Goal: Task Accomplishment & Management: Manage account settings

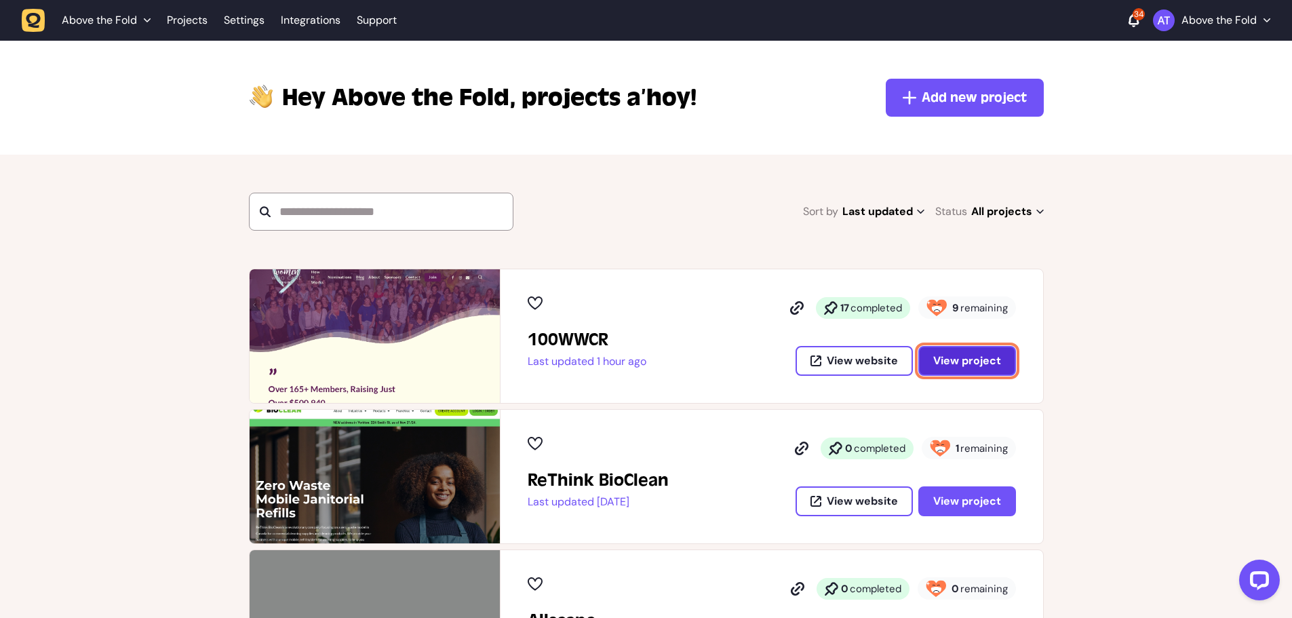
click at [969, 362] on span "View project" at bounding box center [967, 360] width 68 height 11
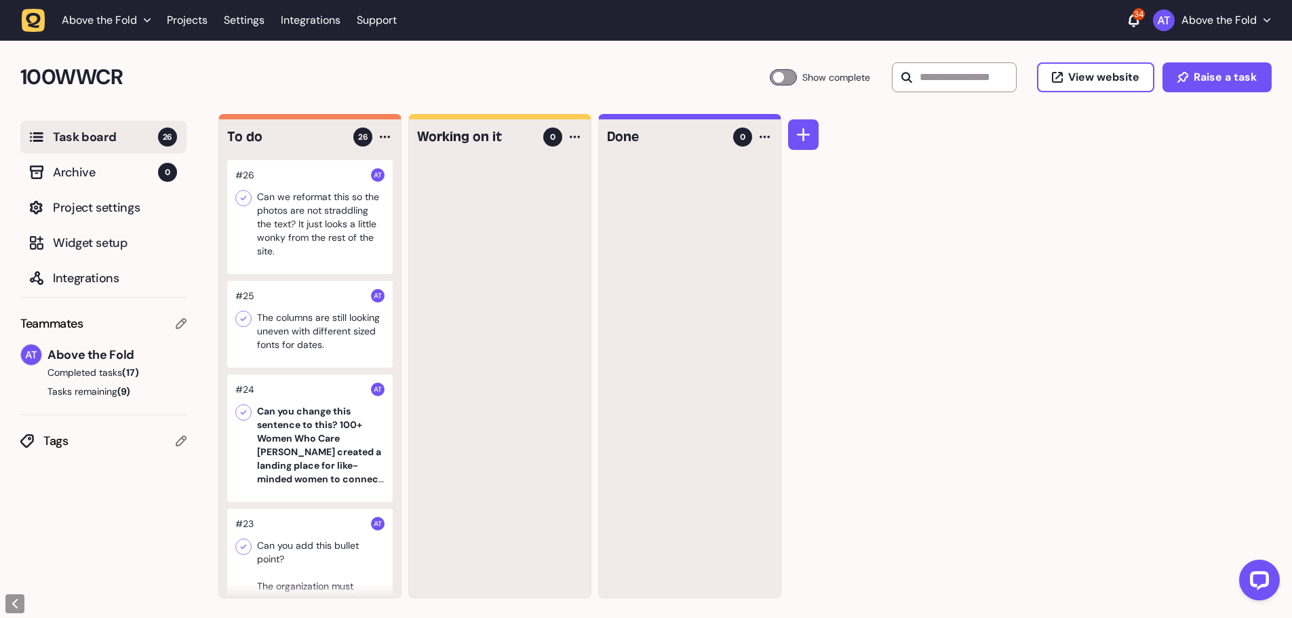
click at [267, 214] on div at bounding box center [310, 217] width 166 height 114
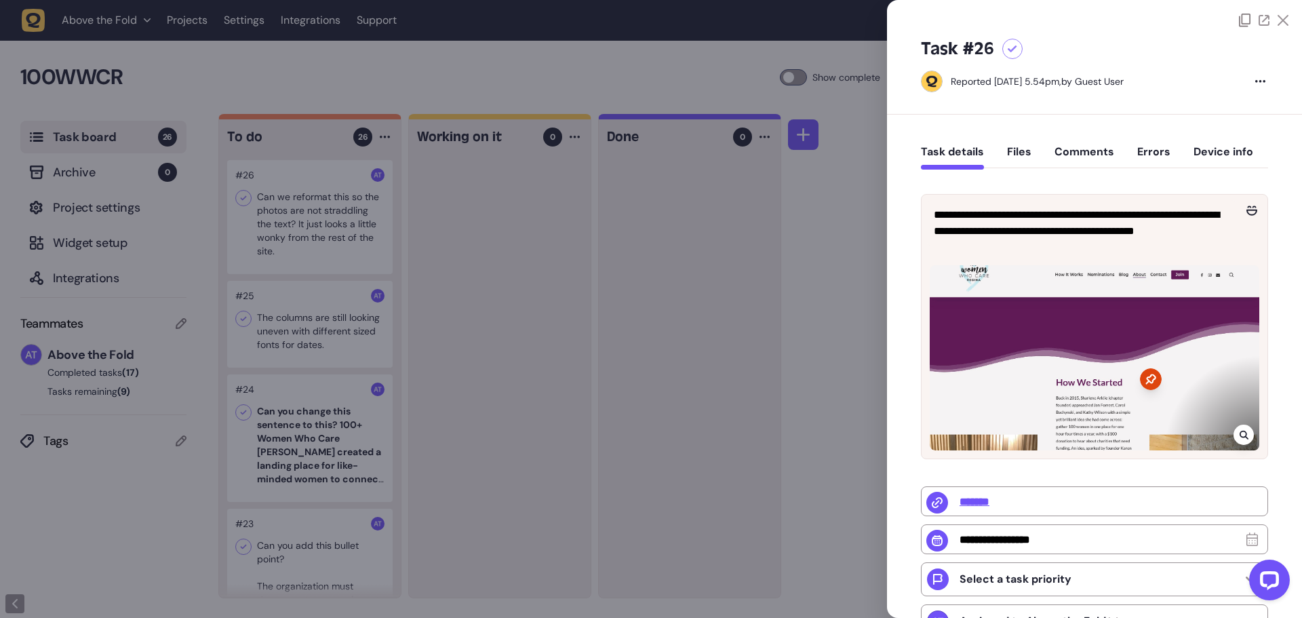
click at [1016, 49] on icon at bounding box center [1012, 48] width 9 height 7
click at [297, 325] on div at bounding box center [651, 309] width 1302 height 618
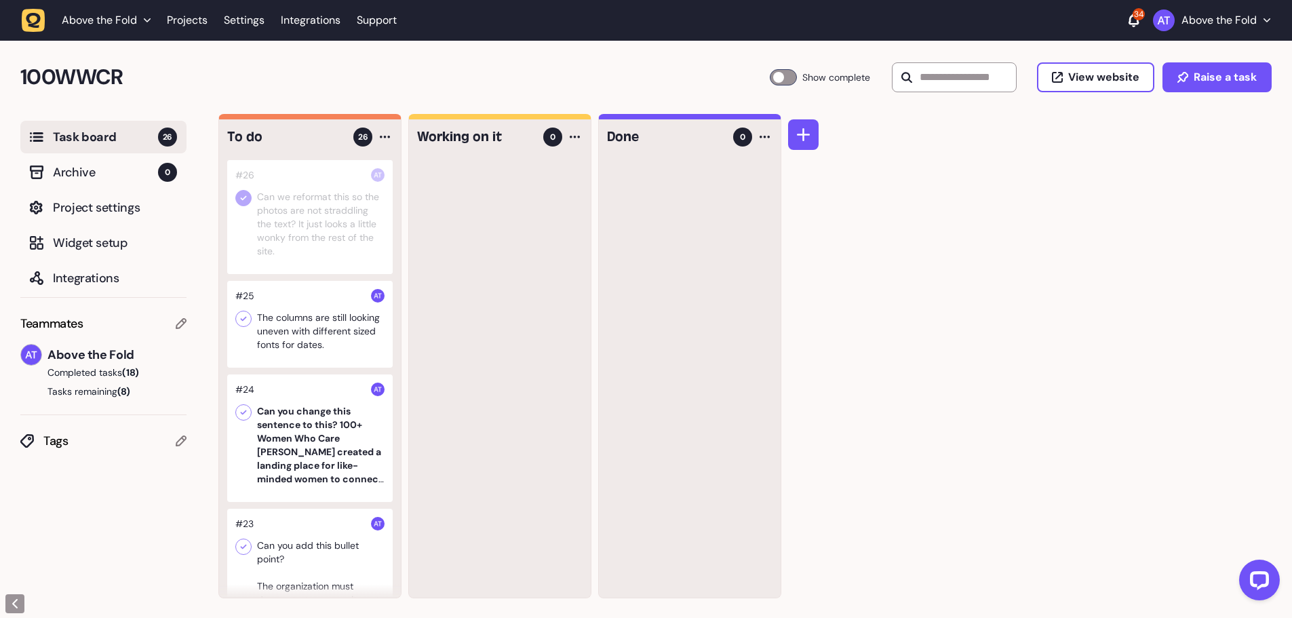
click at [300, 325] on div at bounding box center [310, 324] width 166 height 87
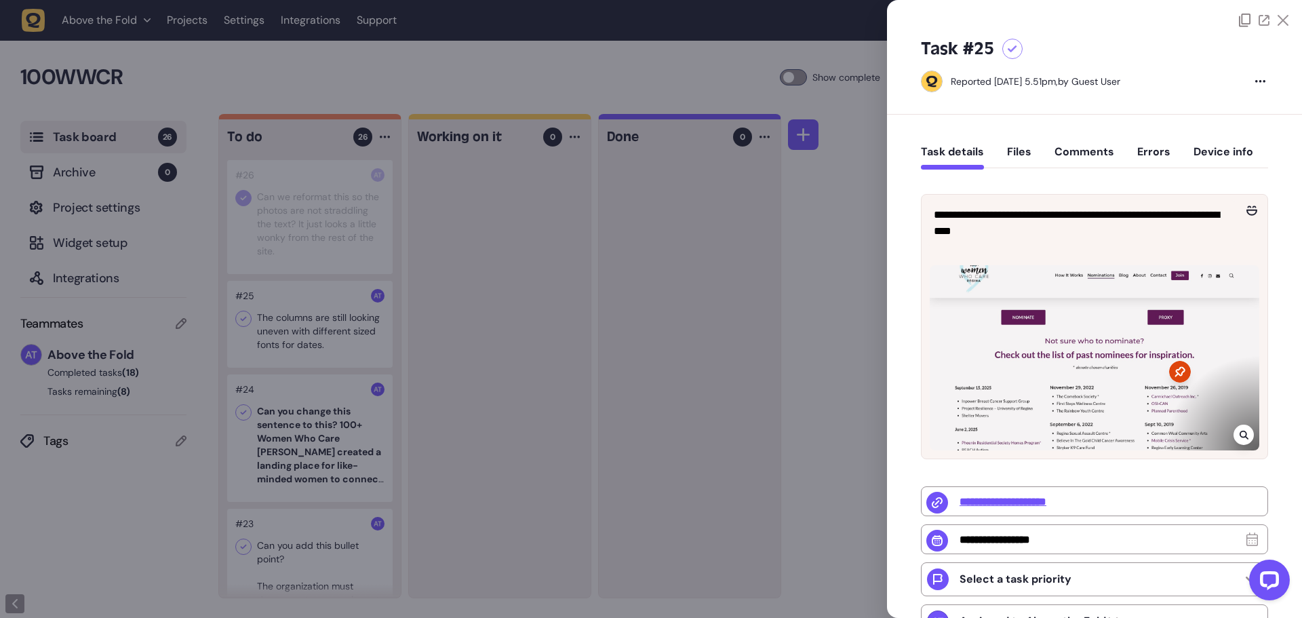
drag, startPoint x: 1016, startPoint y: 48, endPoint x: 1007, endPoint y: 50, distance: 8.4
click at [1016, 48] on icon at bounding box center [1012, 48] width 9 height 7
click at [779, 74] on div at bounding box center [651, 309] width 1302 height 618
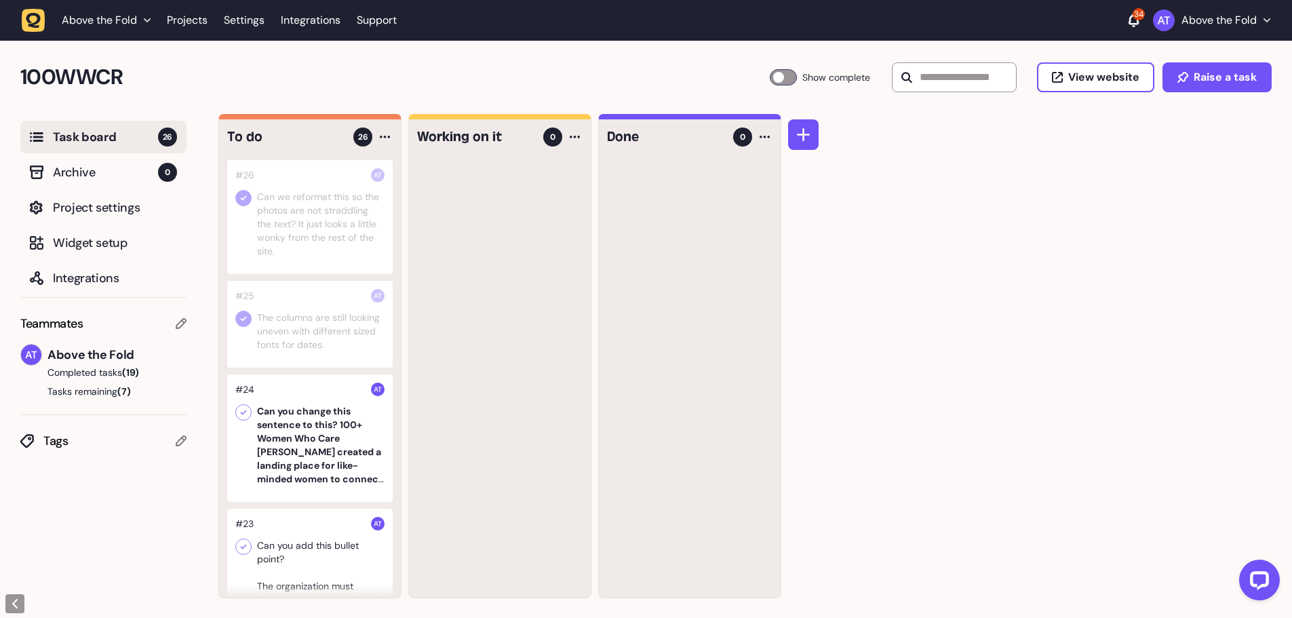
click at [770, 75] on div at bounding box center [783, 77] width 27 height 16
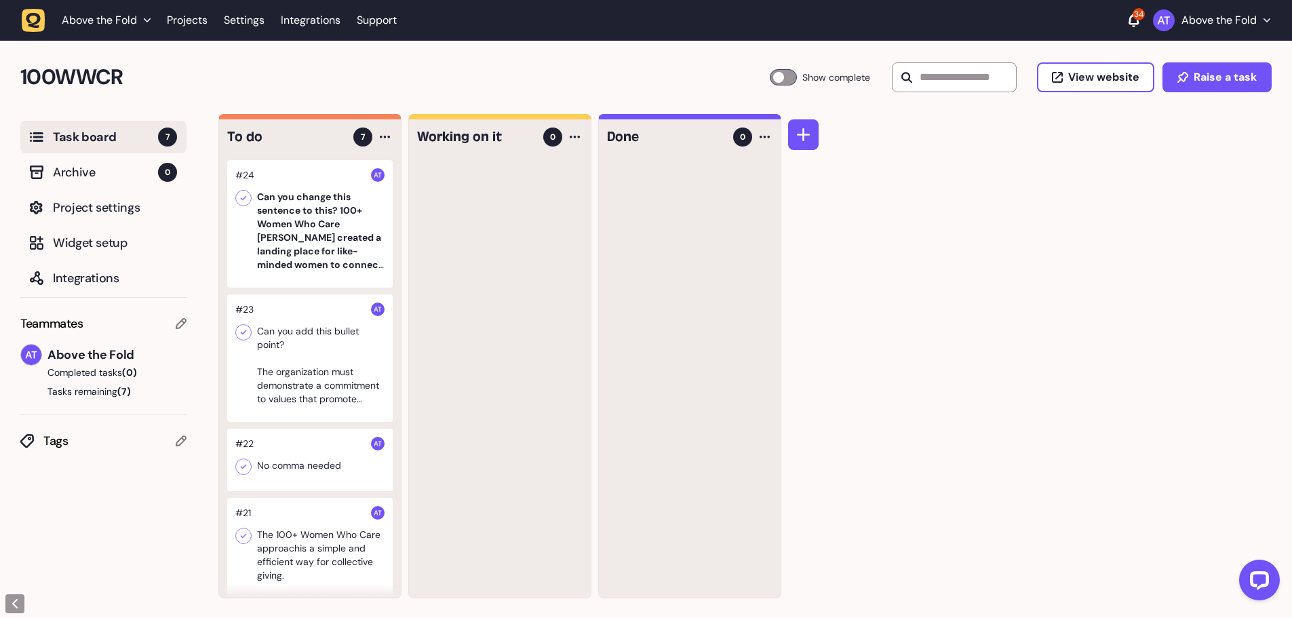
click at [315, 218] on div at bounding box center [310, 224] width 166 height 128
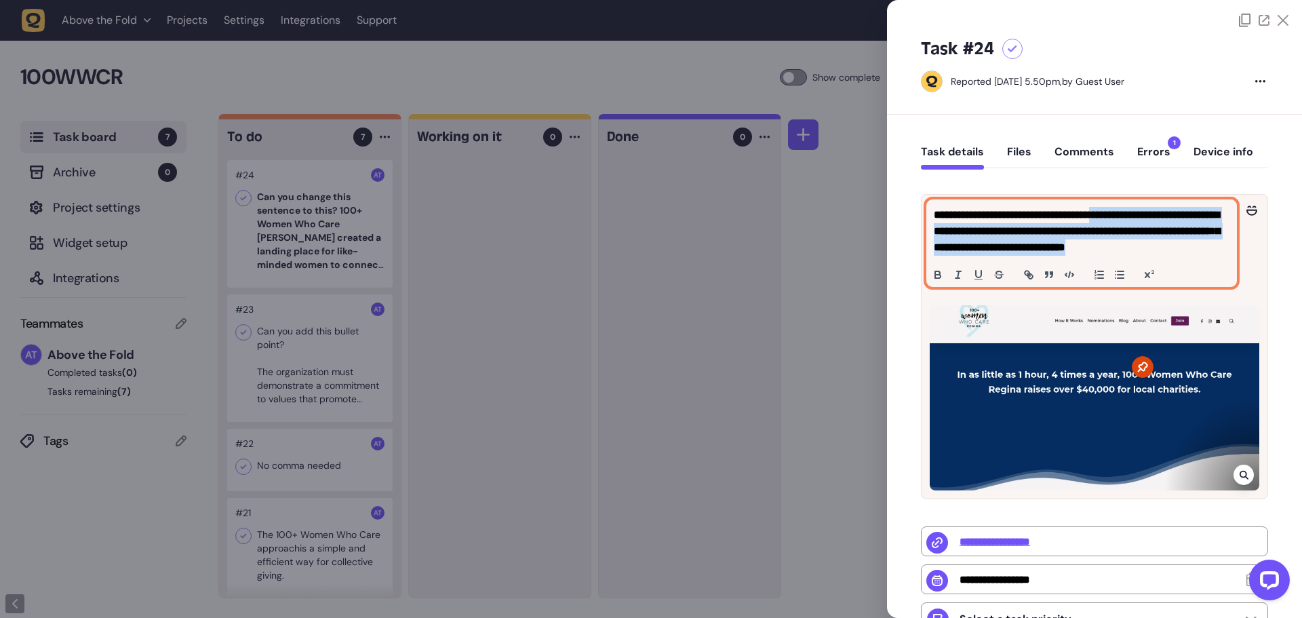
drag, startPoint x: 1138, startPoint y: 217, endPoint x: 1185, endPoint y: 258, distance: 62.5
click at [1185, 256] on p "**********" at bounding box center [1082, 231] width 296 height 49
copy strong "**********"
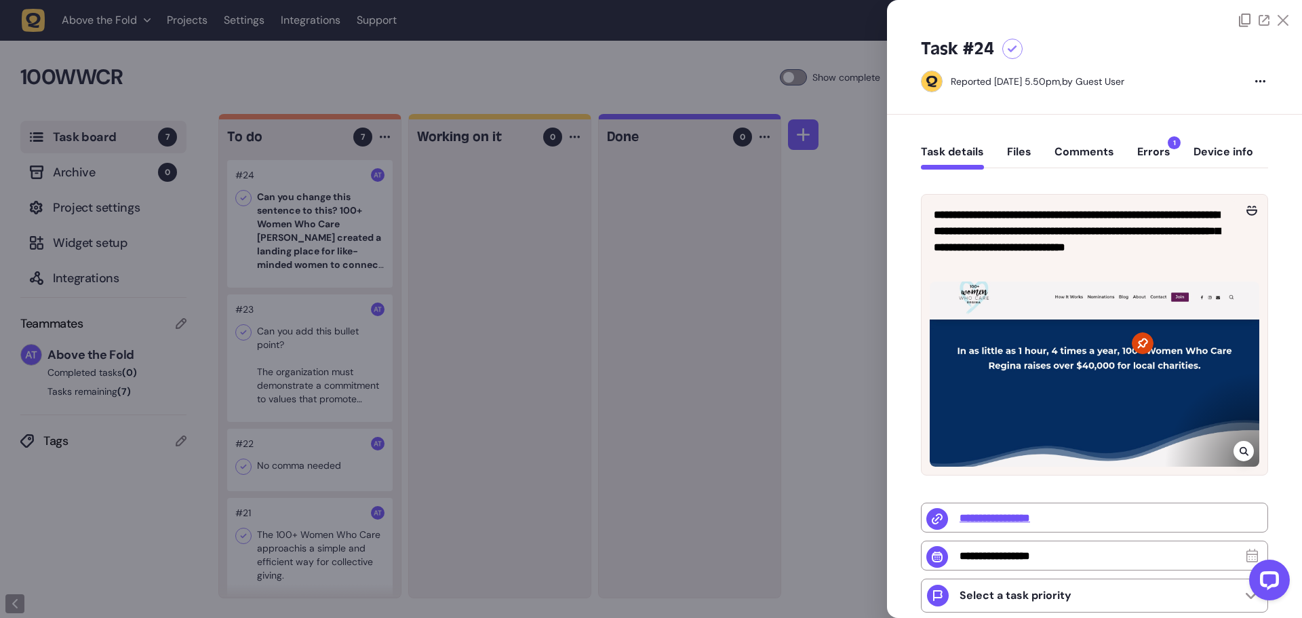
click at [1009, 52] on icon at bounding box center [1012, 48] width 9 height 7
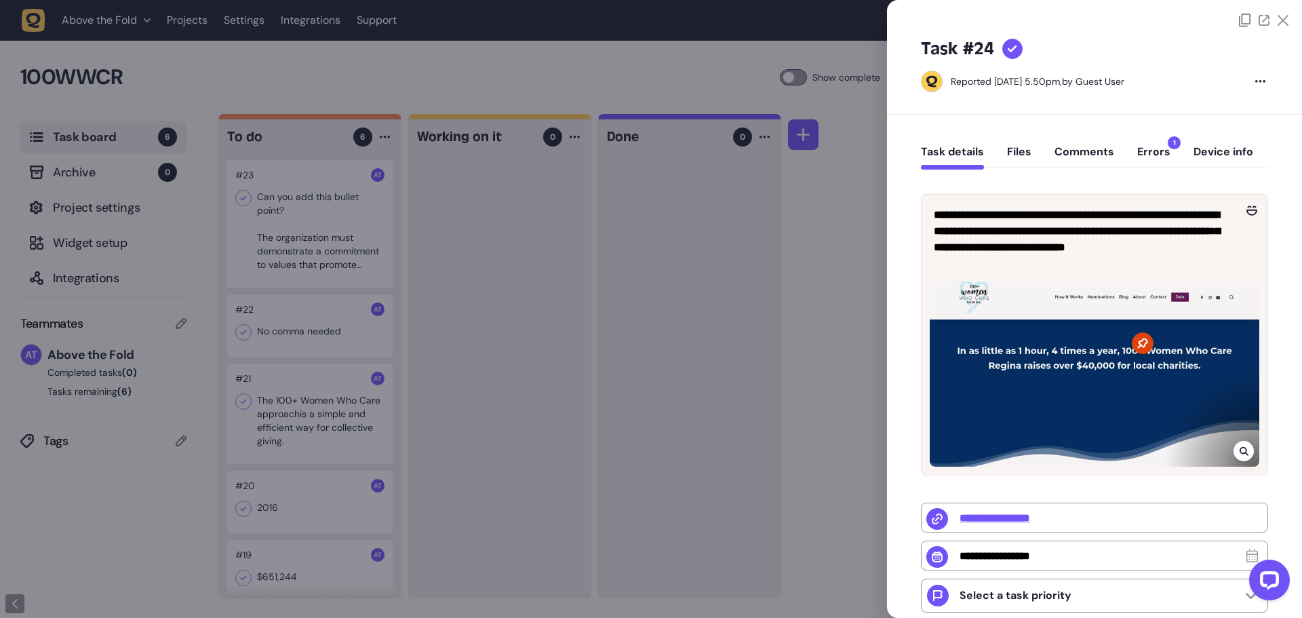
click at [324, 220] on div at bounding box center [651, 309] width 1302 height 618
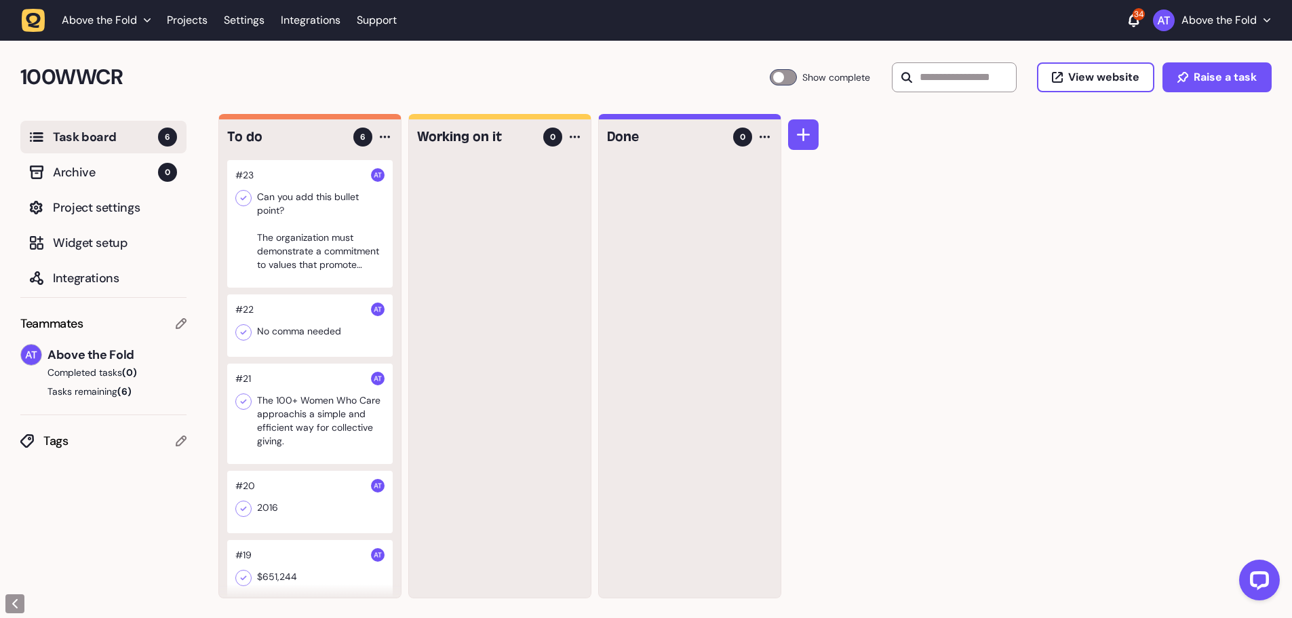
click at [322, 223] on div at bounding box center [310, 224] width 166 height 128
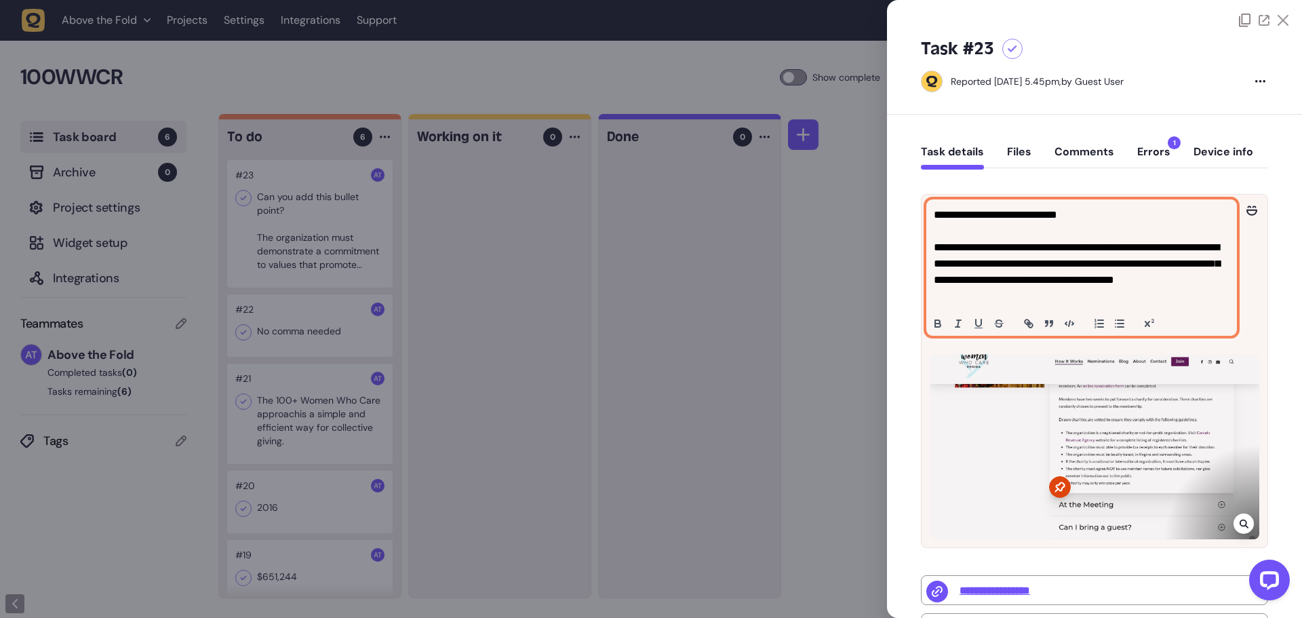
click at [965, 246] on p "**********" at bounding box center [1080, 271] width 292 height 65
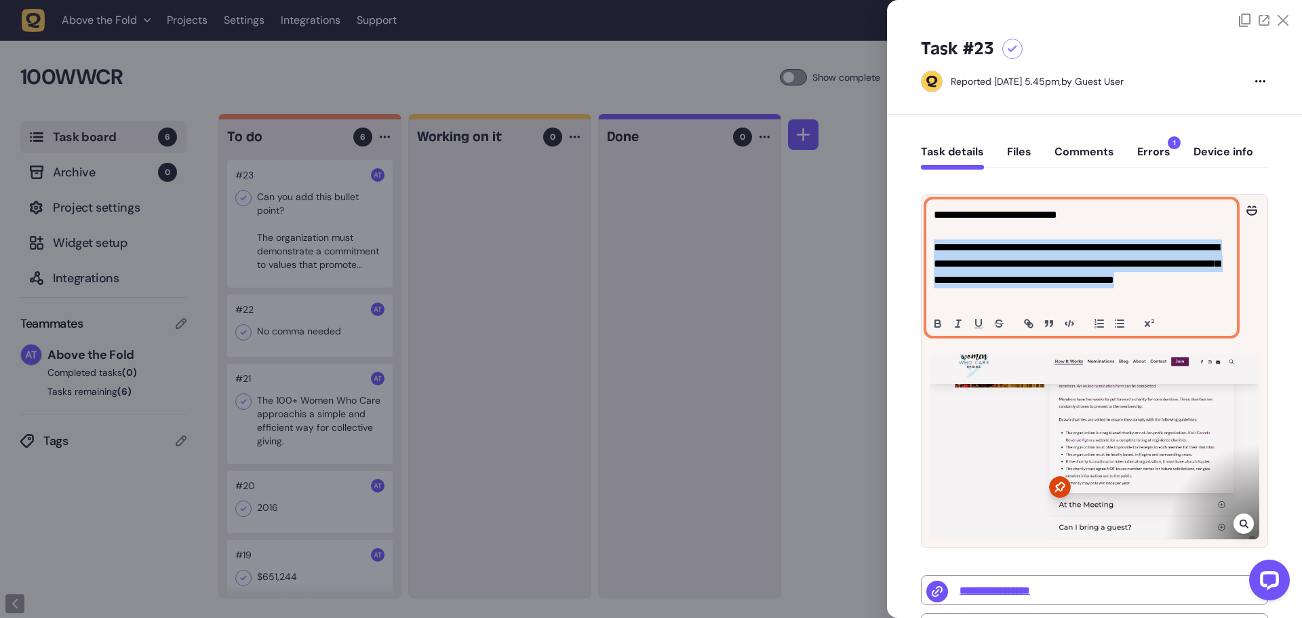
drag, startPoint x: 934, startPoint y: 244, endPoint x: 1101, endPoint y: 292, distance: 173.5
click at [1101, 292] on p "**********" at bounding box center [1080, 271] width 292 height 65
copy p "**********"
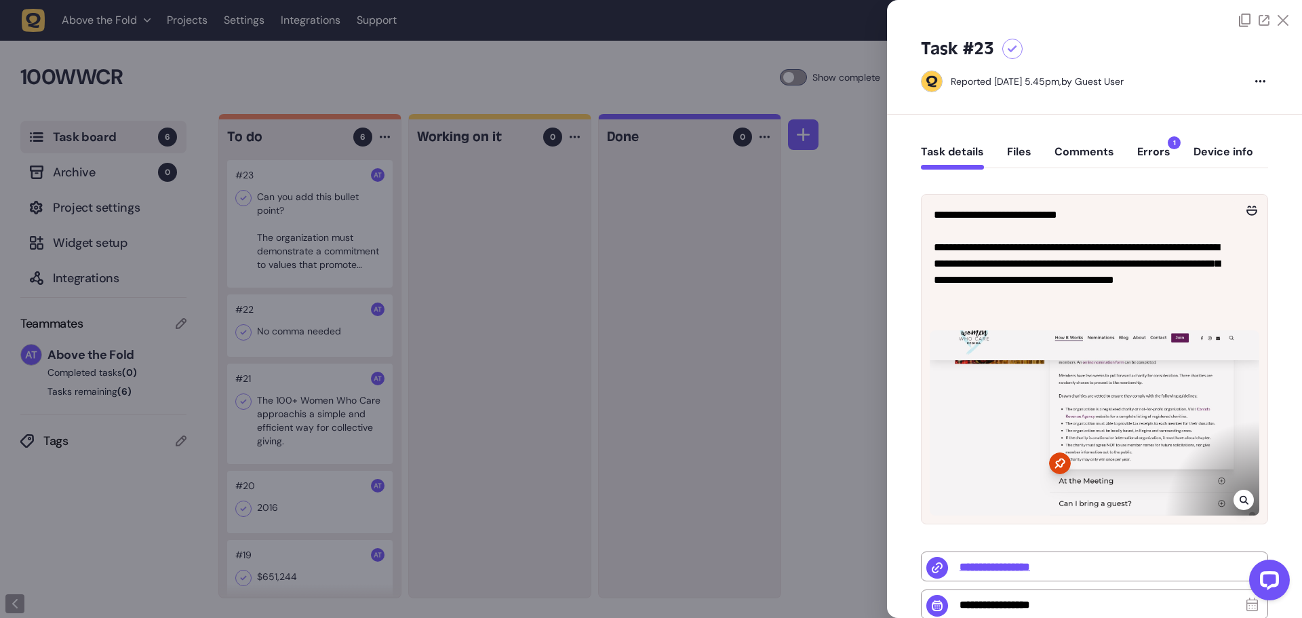
click at [1240, 496] on icon at bounding box center [1243, 500] width 9 height 9
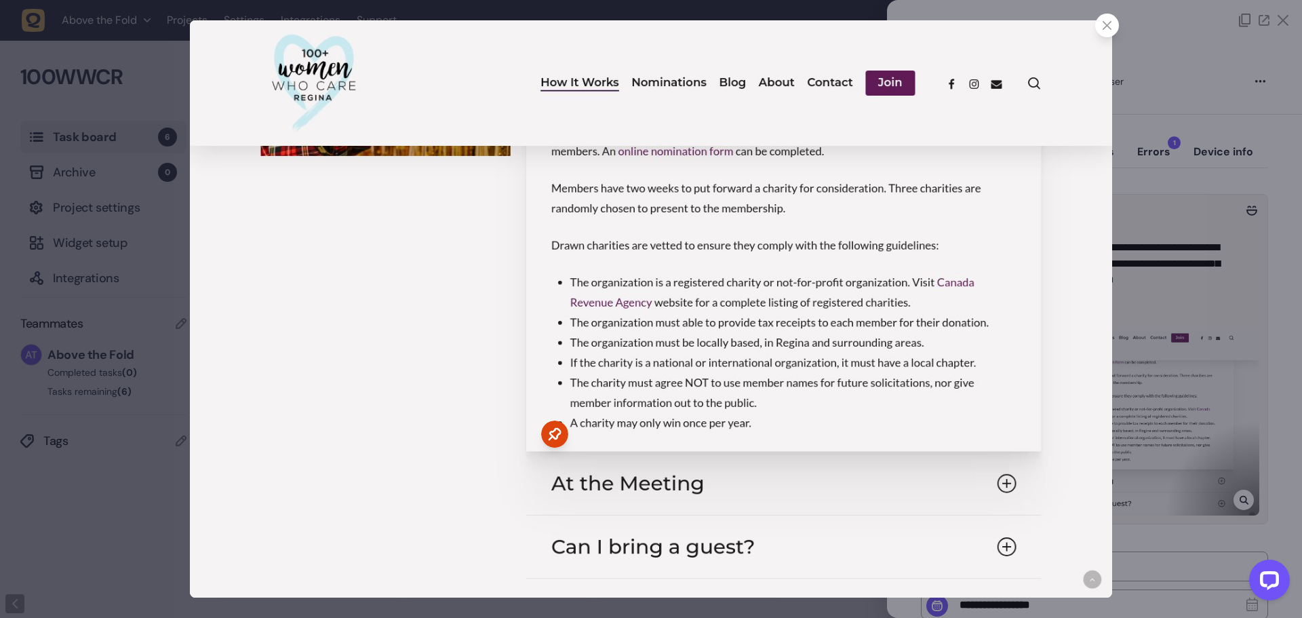
click at [1110, 26] on icon at bounding box center [1107, 25] width 9 height 9
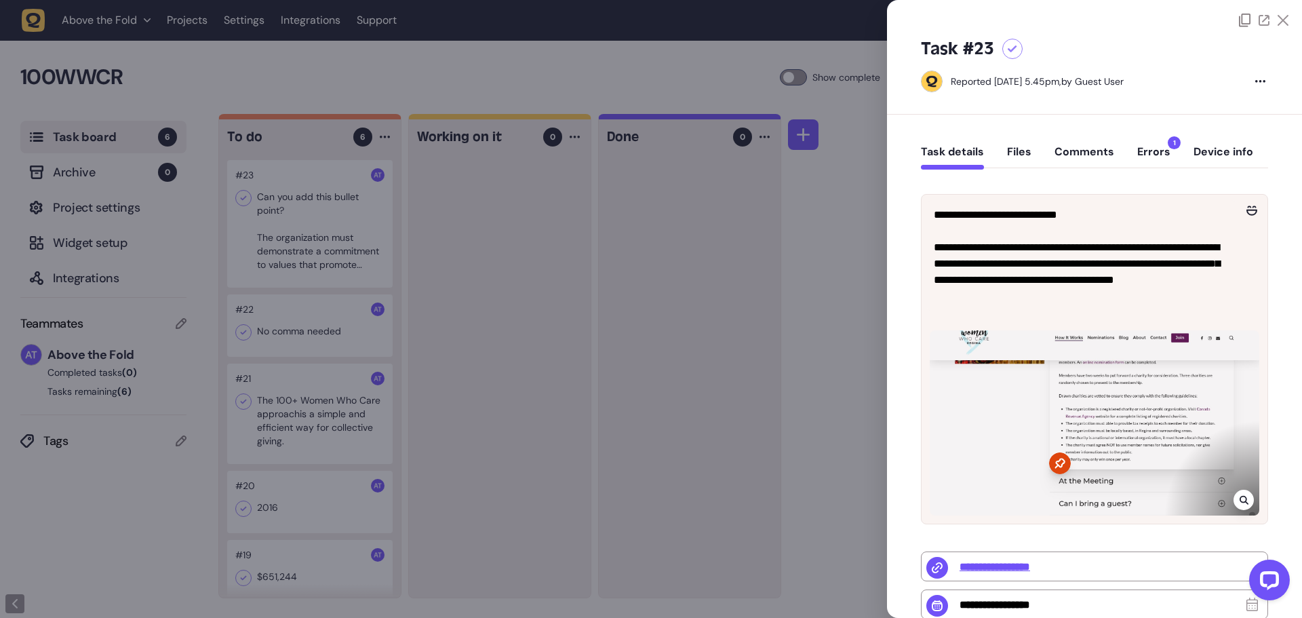
click at [1011, 47] on icon at bounding box center [1012, 48] width 9 height 7
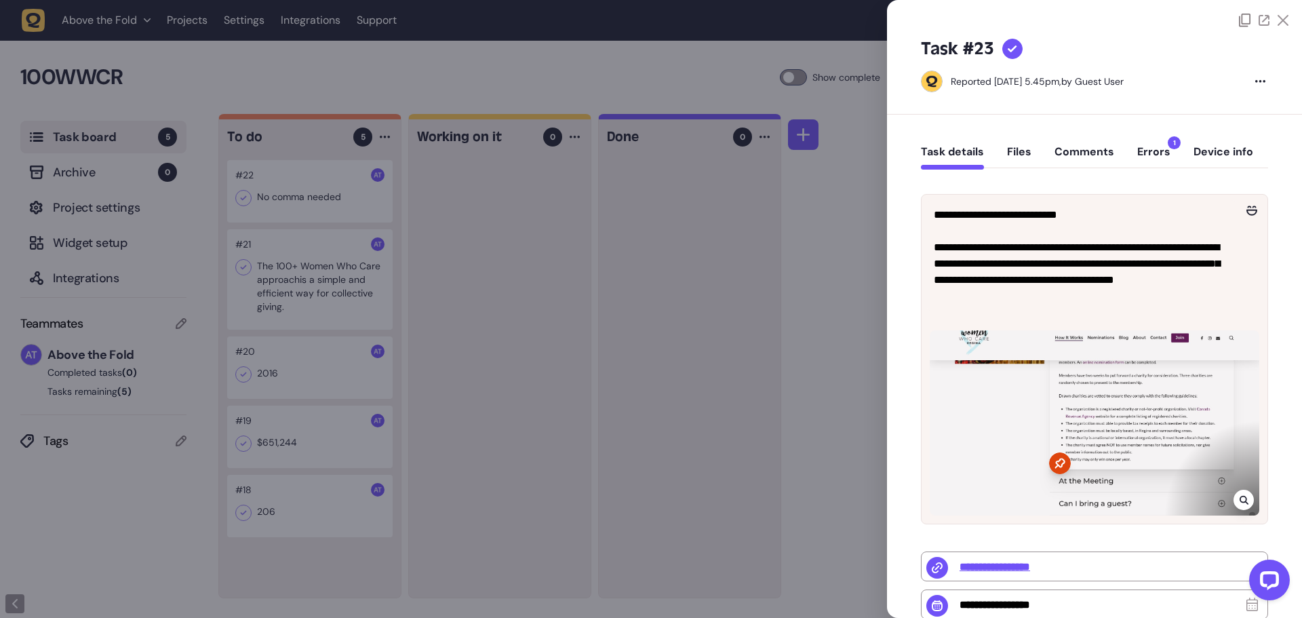
click at [307, 200] on div at bounding box center [651, 309] width 1302 height 618
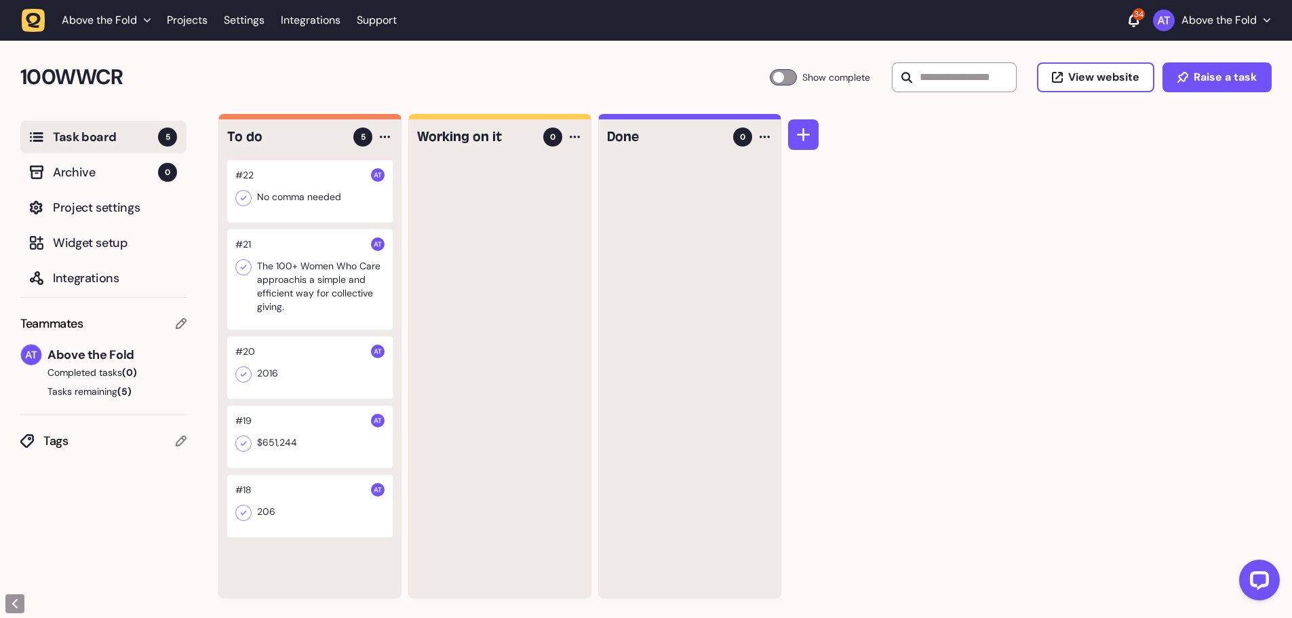
click at [298, 193] on div at bounding box center [310, 191] width 166 height 62
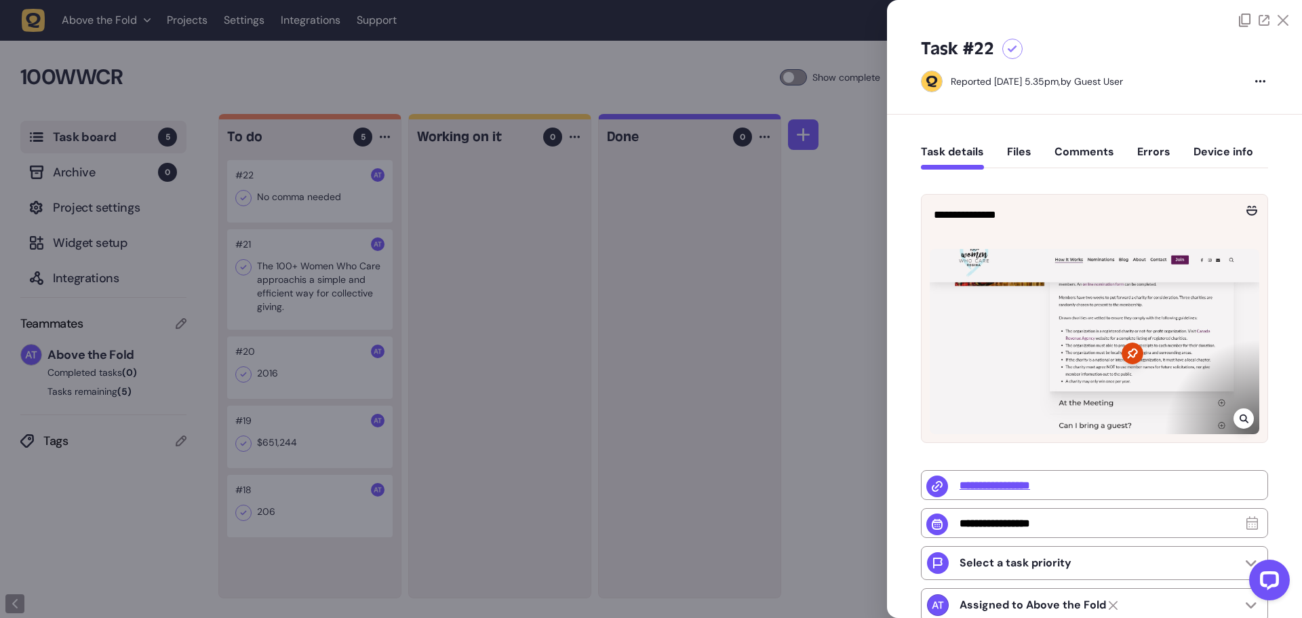
click at [1164, 346] on div at bounding box center [1095, 341] width 330 height 185
click at [1243, 419] on icon at bounding box center [1244, 418] width 9 height 11
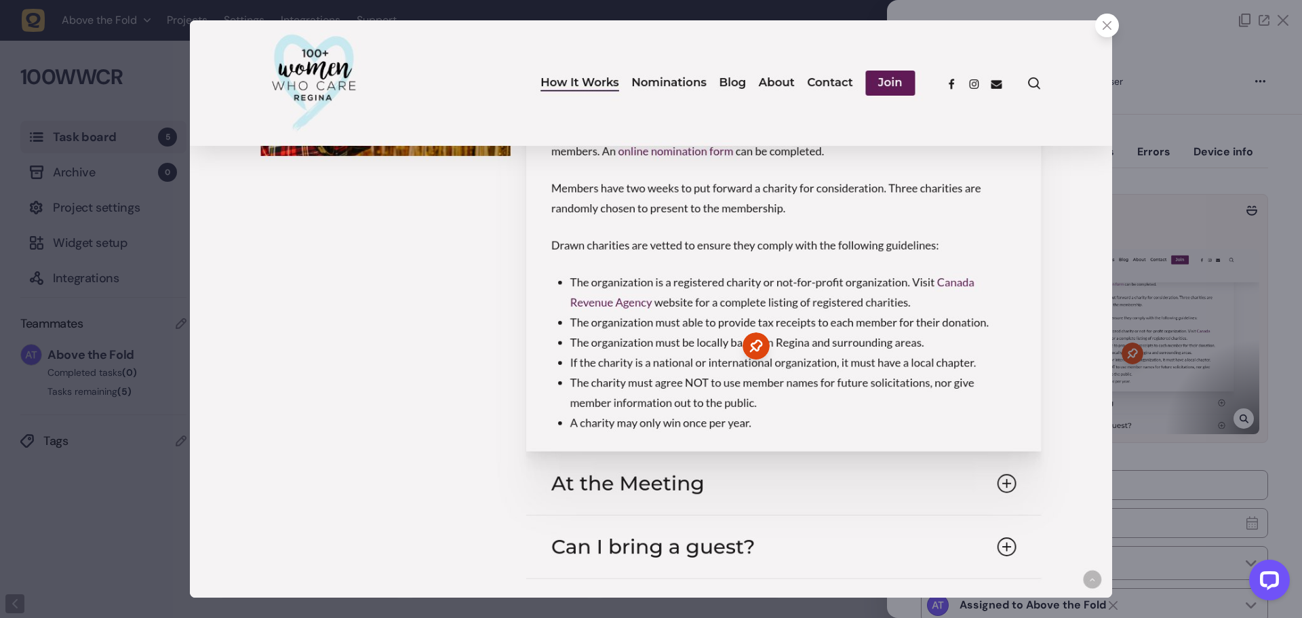
click at [1108, 26] on icon at bounding box center [1107, 25] width 9 height 9
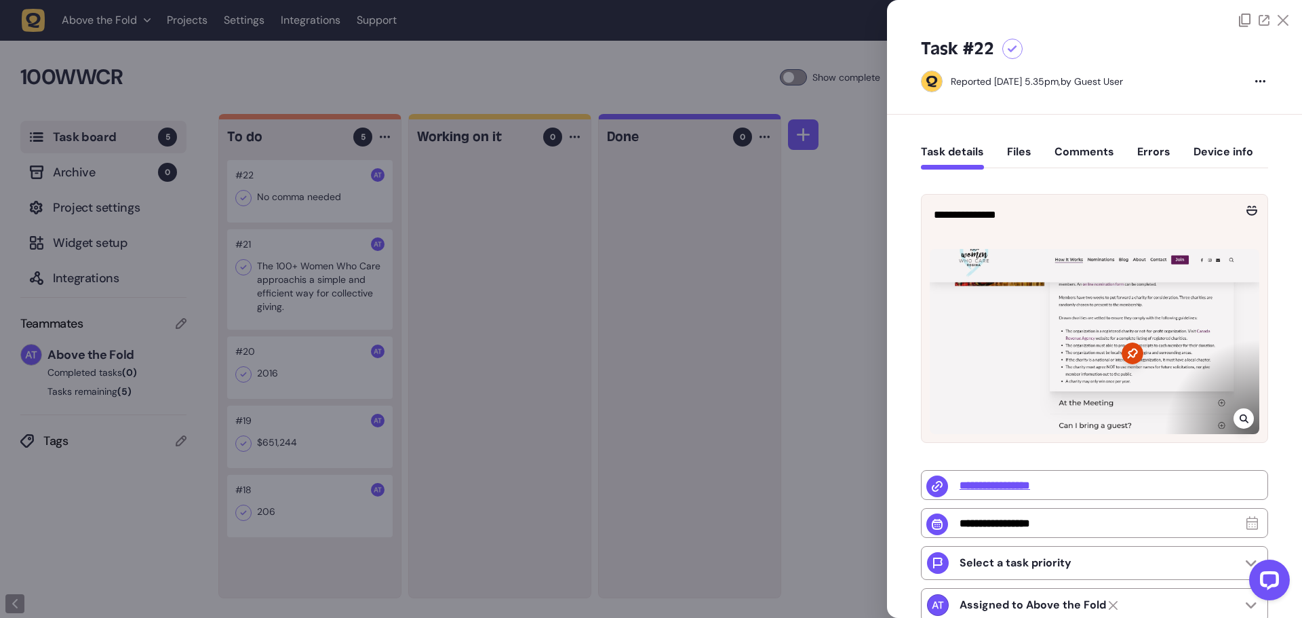
click at [1012, 43] on div at bounding box center [1013, 49] width 20 height 20
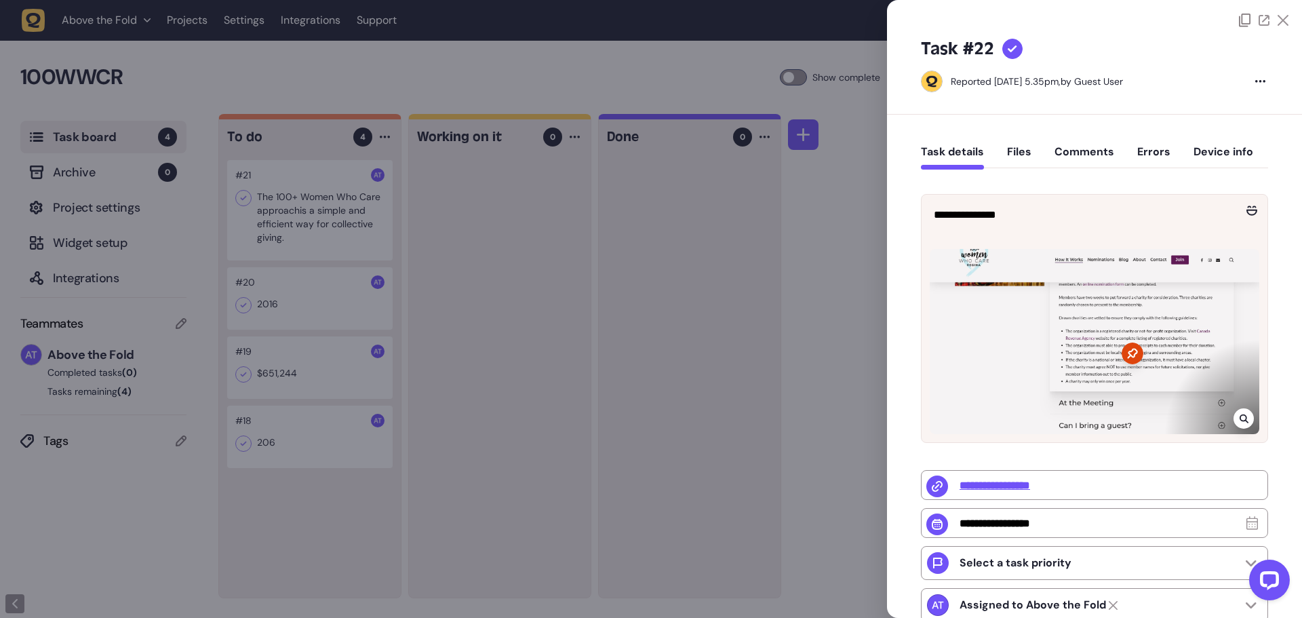
click at [300, 223] on div at bounding box center [651, 309] width 1302 height 618
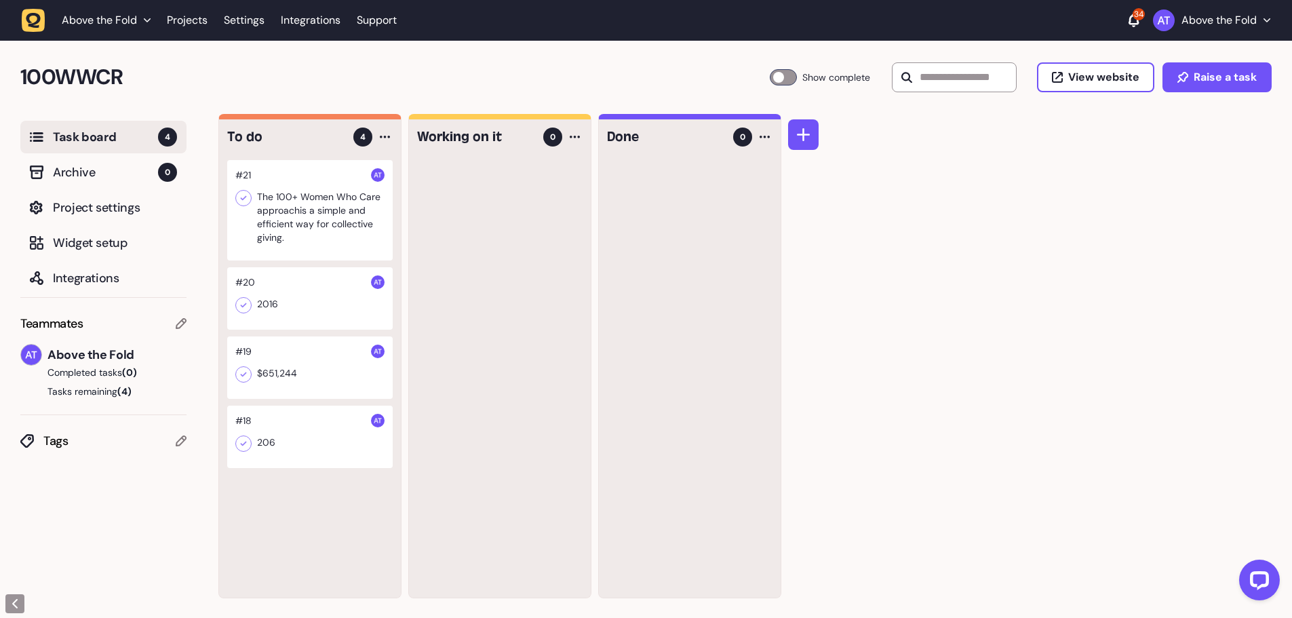
click at [326, 206] on div at bounding box center [310, 210] width 166 height 100
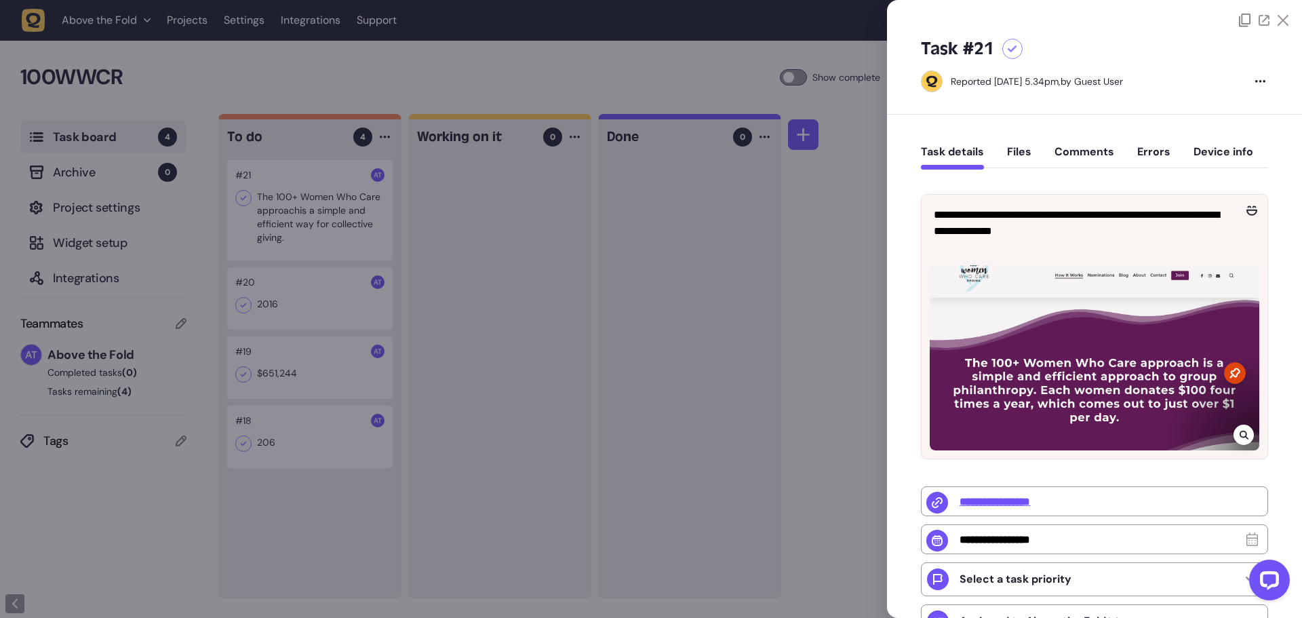
click at [1280, 21] on icon at bounding box center [1283, 20] width 11 height 11
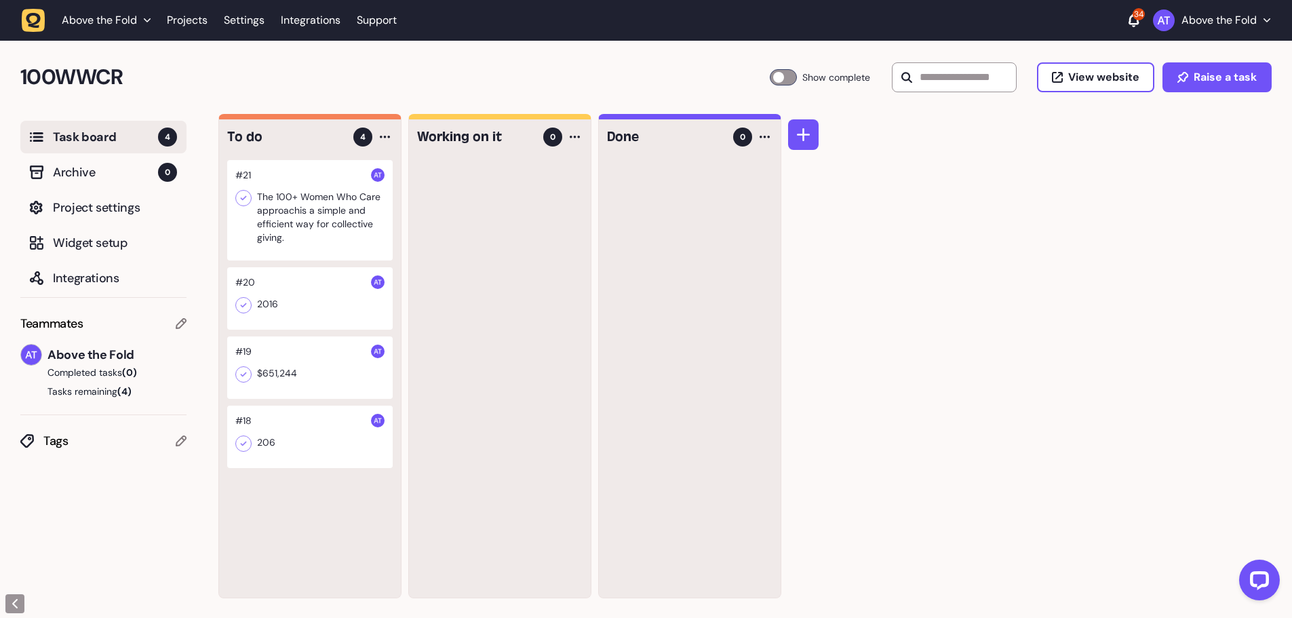
click at [319, 208] on div at bounding box center [310, 210] width 166 height 100
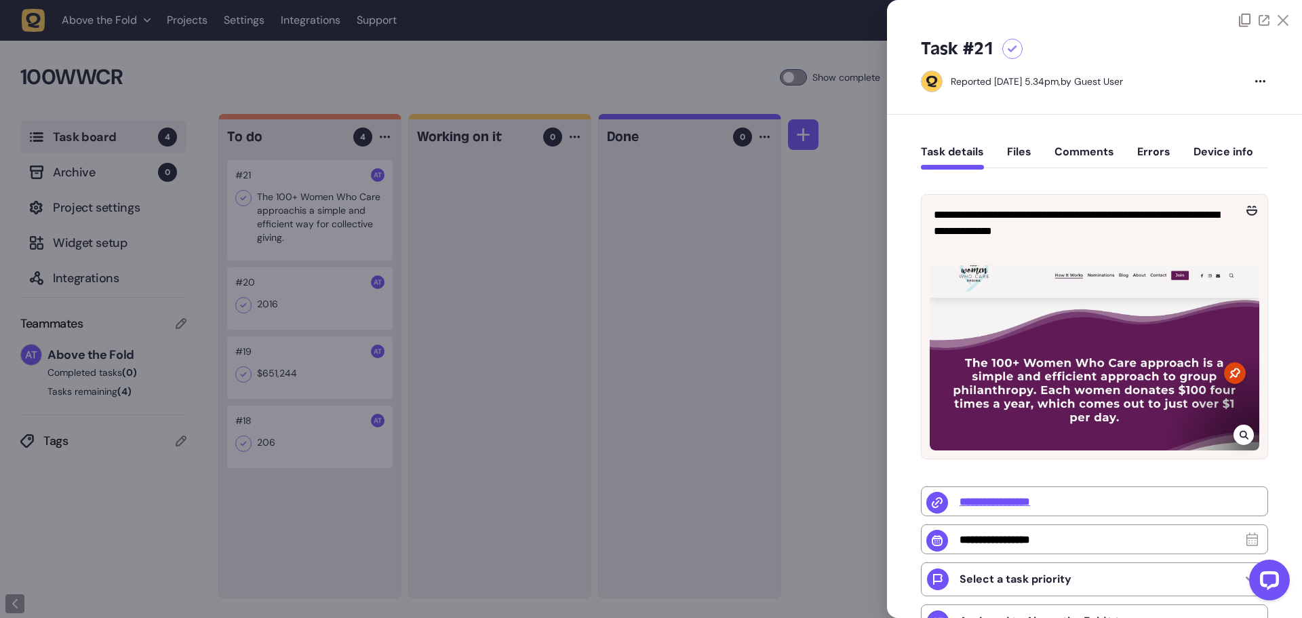
click at [1016, 47] on icon at bounding box center [1012, 48] width 9 height 7
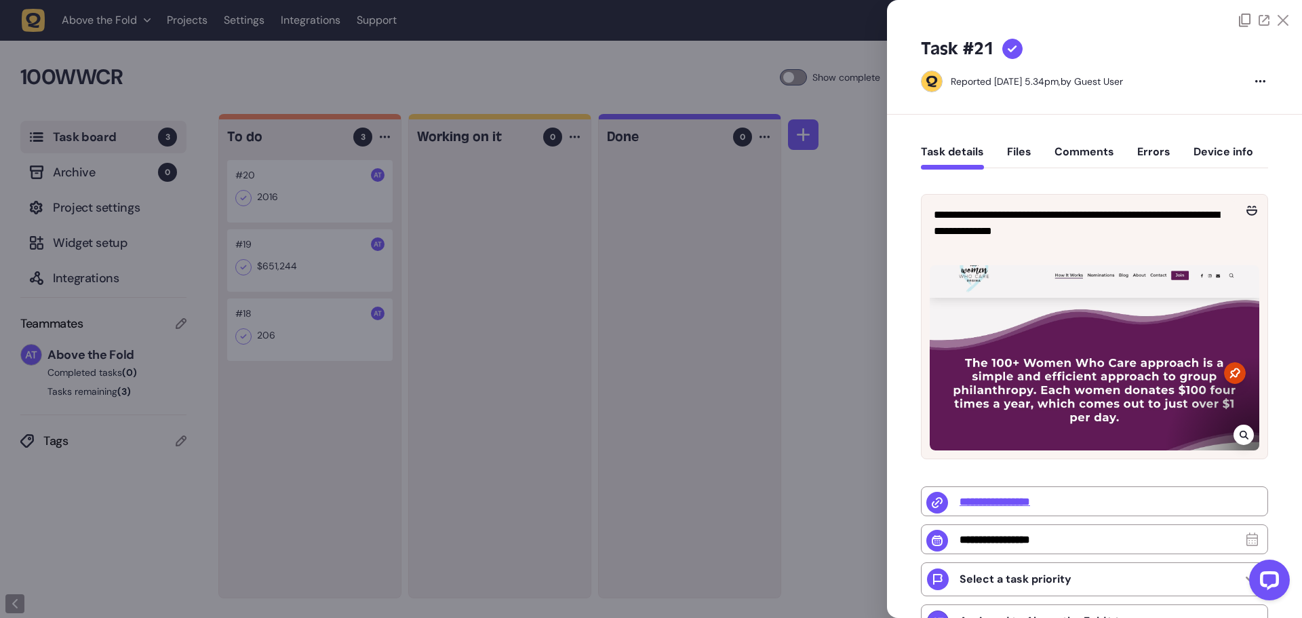
click at [293, 187] on div at bounding box center [651, 309] width 1302 height 618
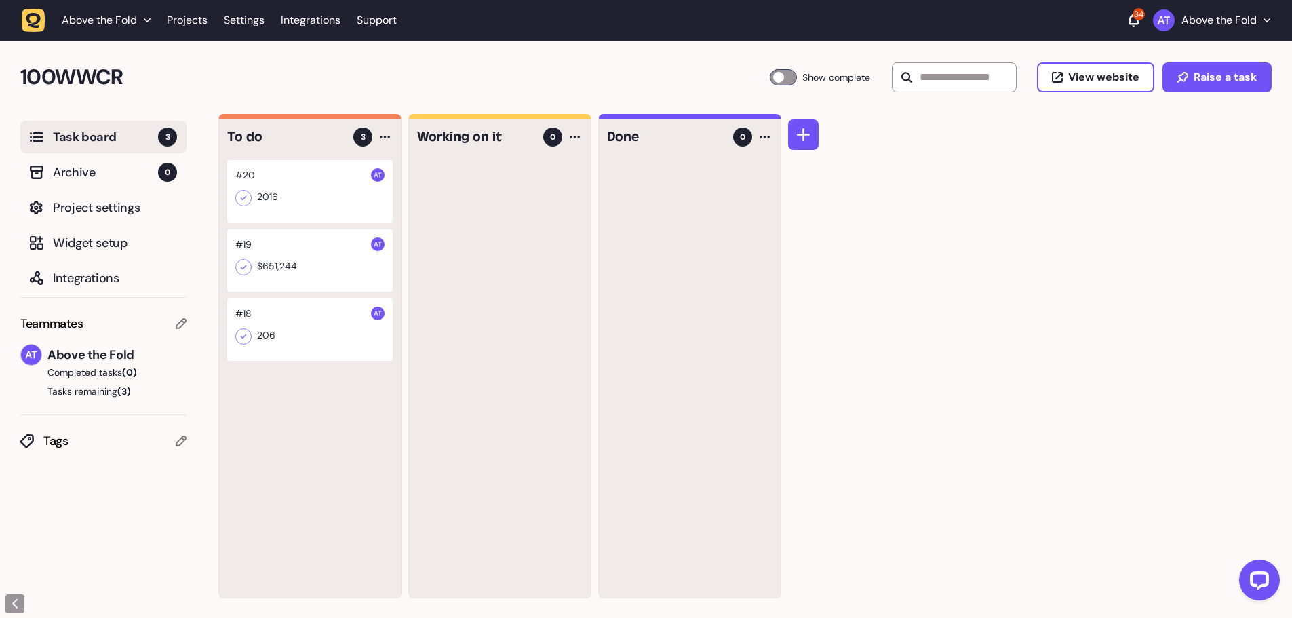
click at [285, 184] on div at bounding box center [310, 191] width 166 height 62
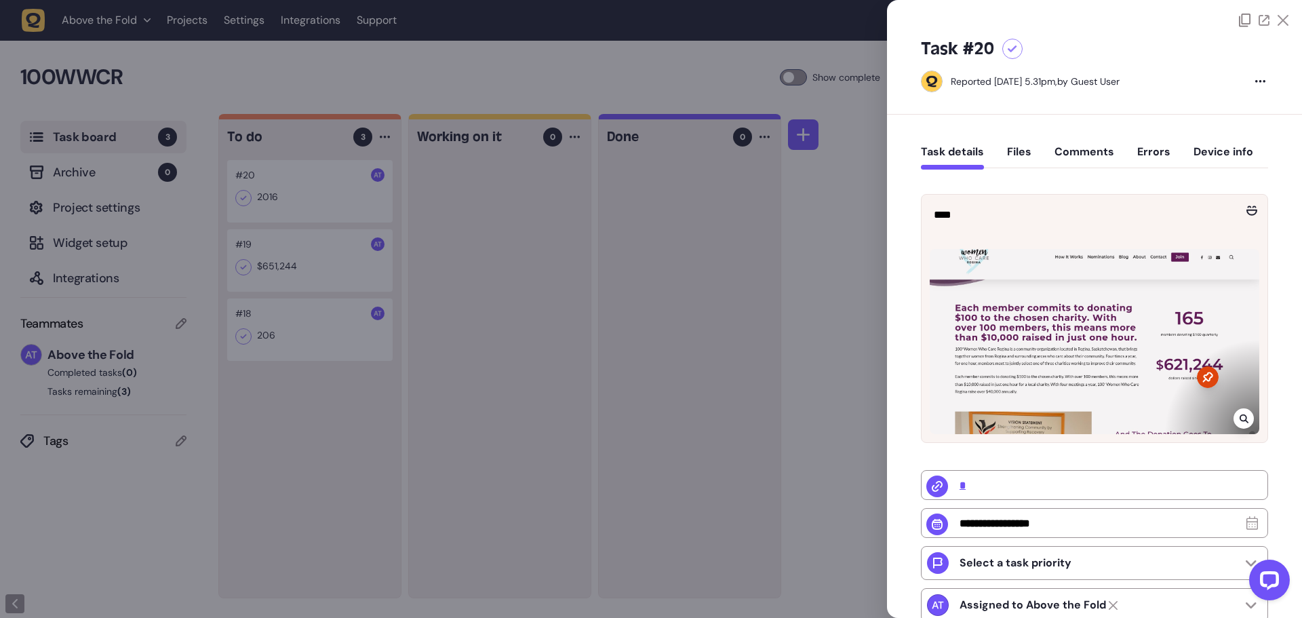
click at [1012, 44] on div at bounding box center [1013, 49] width 20 height 20
click at [319, 187] on div at bounding box center [651, 309] width 1302 height 618
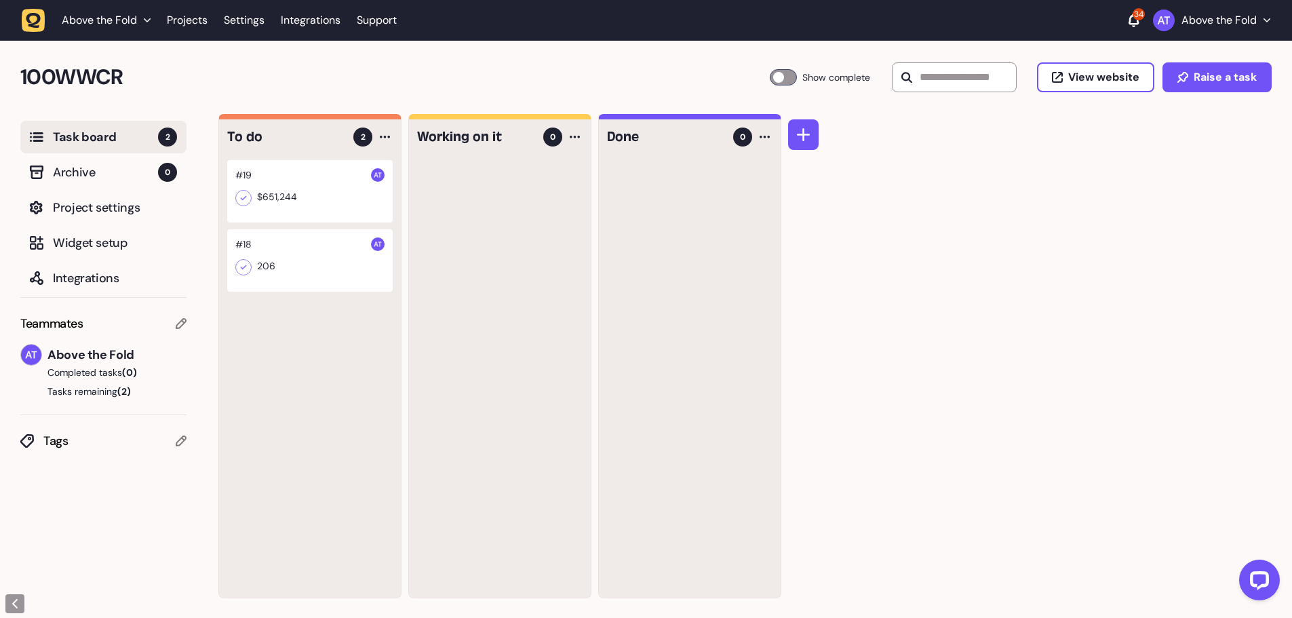
click at [311, 183] on div at bounding box center [310, 191] width 166 height 62
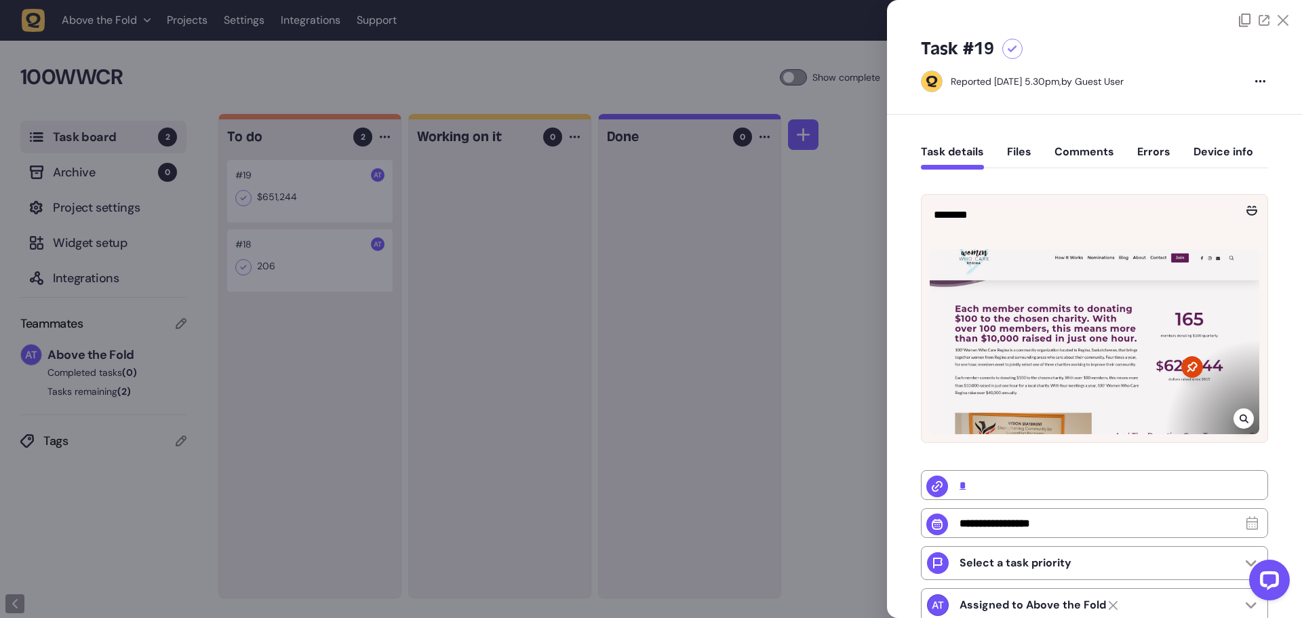
click at [1016, 46] on icon at bounding box center [1012, 48] width 9 height 7
click at [301, 260] on div at bounding box center [651, 309] width 1302 height 618
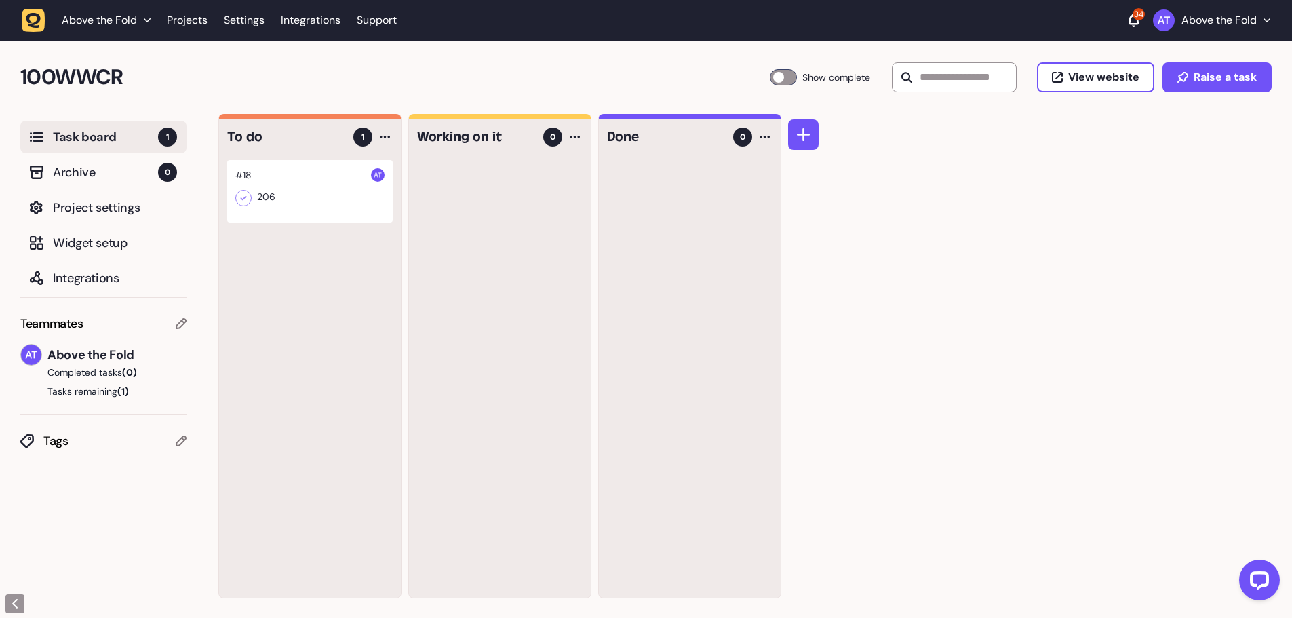
click at [317, 195] on div at bounding box center [310, 191] width 166 height 62
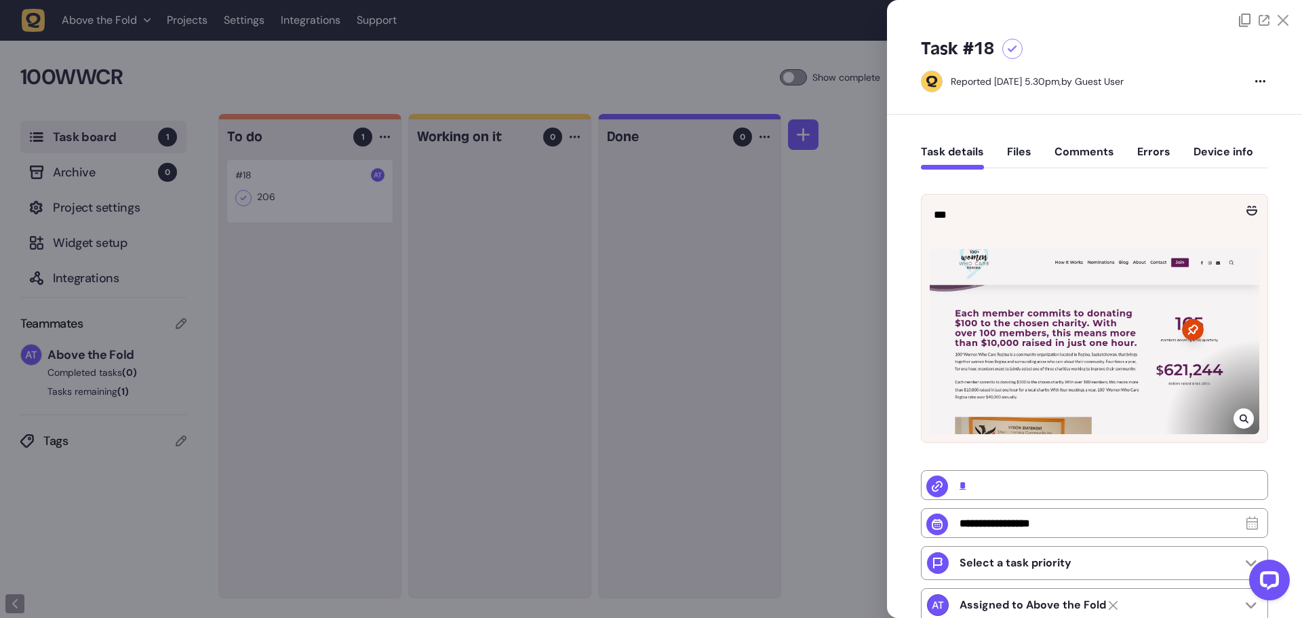
click at [1016, 46] on icon at bounding box center [1012, 48] width 9 height 7
click at [1281, 16] on icon at bounding box center [1283, 20] width 11 height 11
